Goal: Find contact information: Find contact information

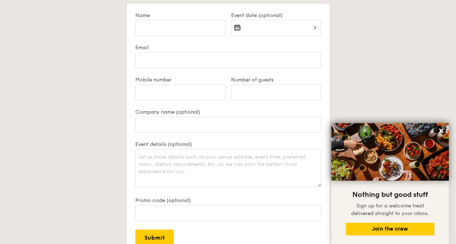
scroll to position [1364, 0]
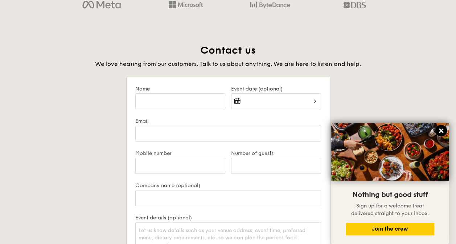
click at [442, 128] on button at bounding box center [441, 131] width 12 height 12
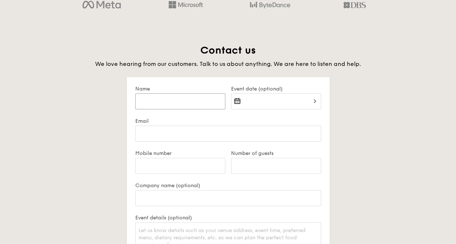
click at [190, 105] on input "Name" at bounding box center [180, 102] width 90 height 16
click at [85, 128] on div "Contact us We love hearing from our customers. Talk to us about anything. We ar…" at bounding box center [228, 212] width 406 height 337
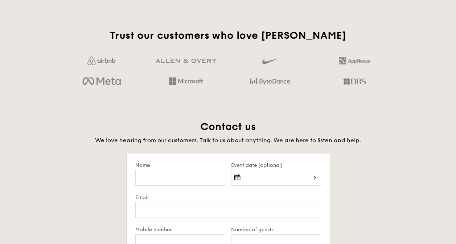
scroll to position [1289, 0]
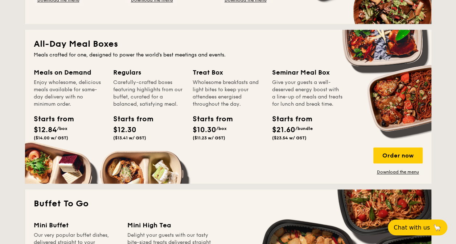
scroll to position [461, 0]
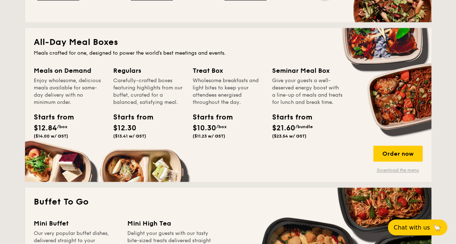
click at [411, 172] on link "Download the menu" at bounding box center [397, 171] width 49 height 6
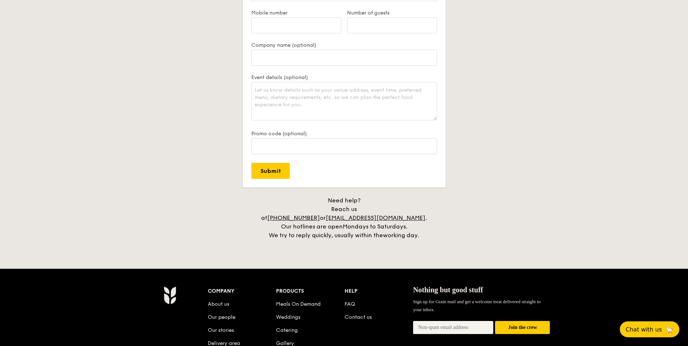
scroll to position [1506, 0]
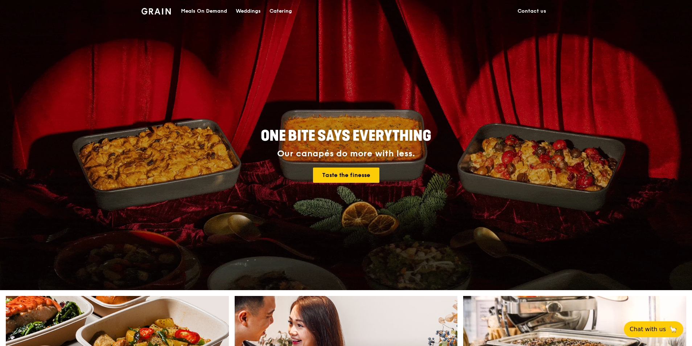
click at [536, 14] on link "Contact us" at bounding box center [531, 11] width 37 height 22
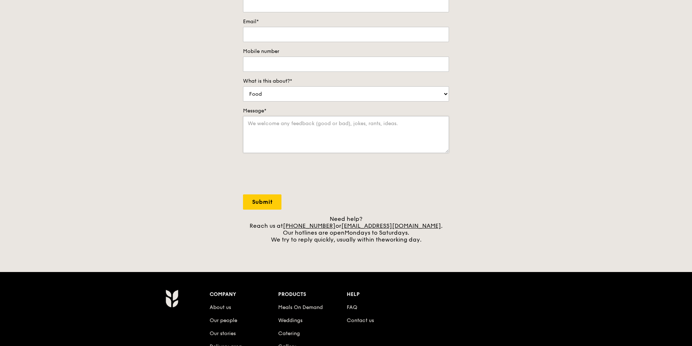
scroll to position [111, 0]
